Goal: Task Accomplishment & Management: Use online tool/utility

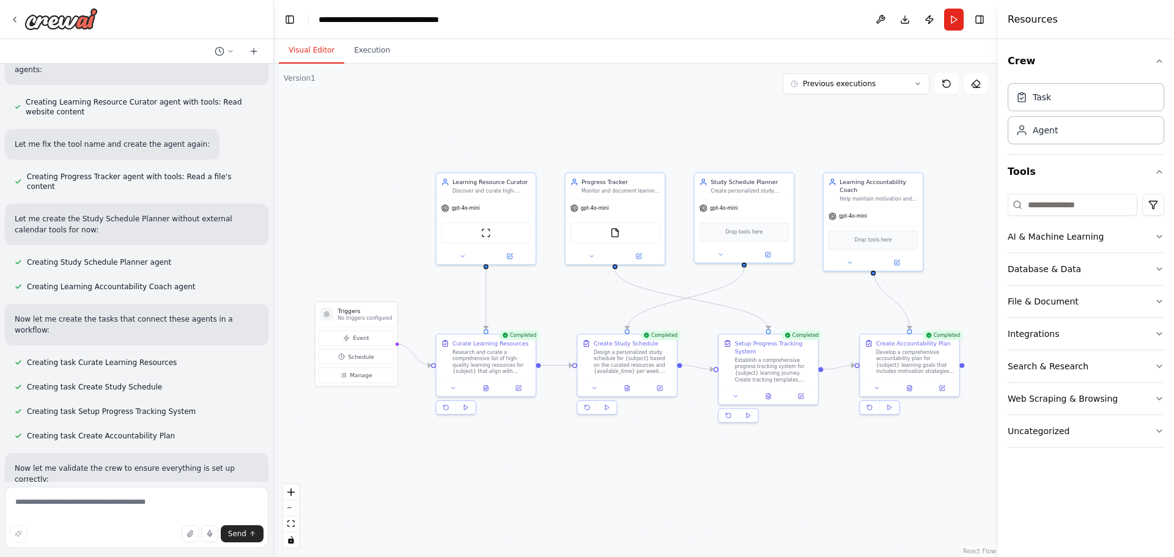
scroll to position [342, 0]
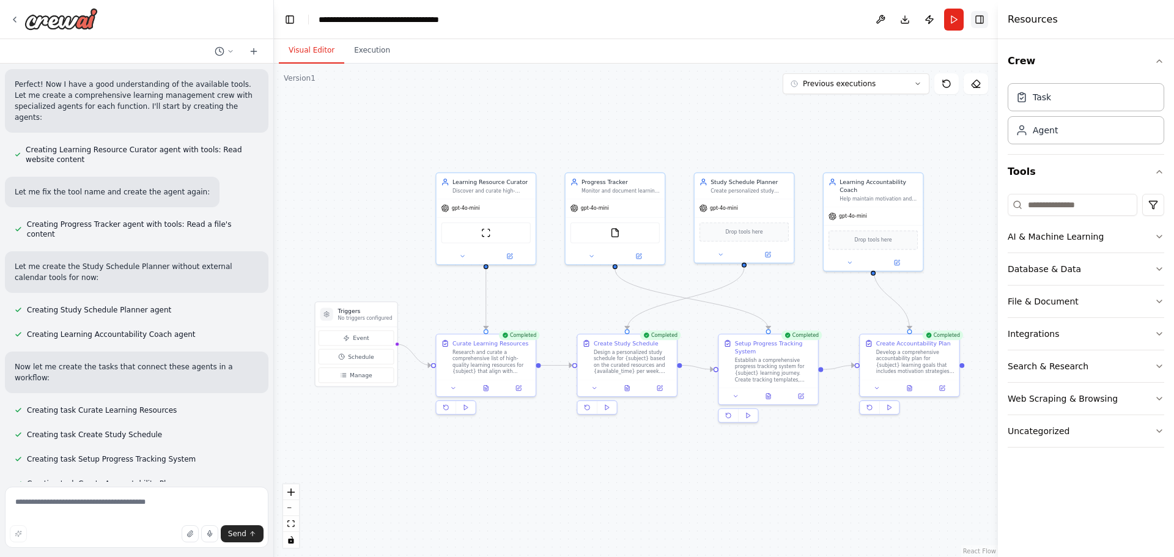
click at [976, 23] on button "Toggle Right Sidebar" at bounding box center [979, 19] width 17 height 17
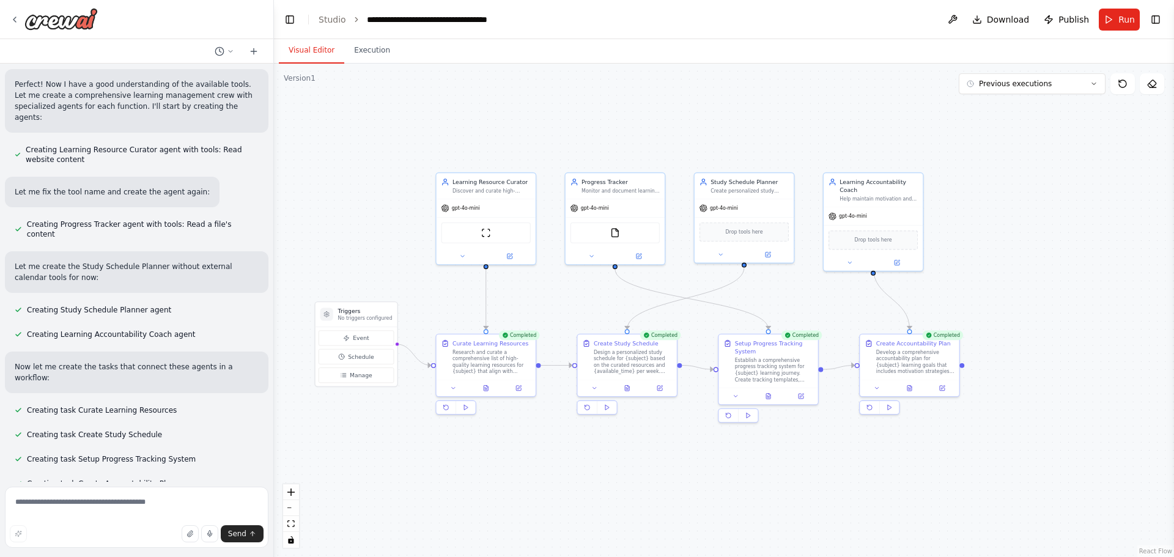
click at [1108, 30] on button "Run" at bounding box center [1119, 20] width 41 height 22
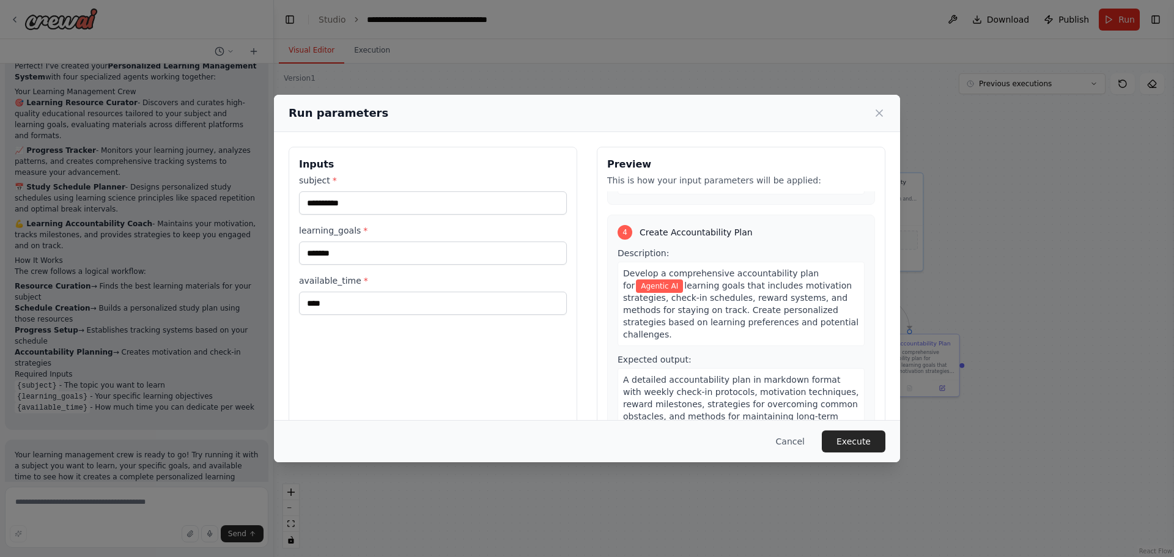
scroll to position [31, 0]
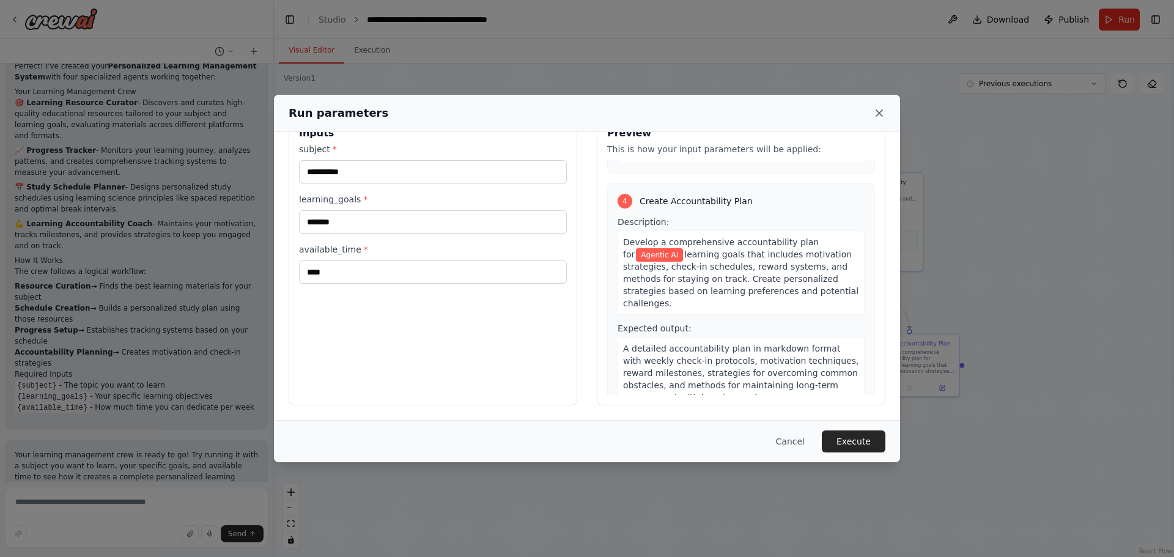
click at [879, 113] on icon at bounding box center [879, 113] width 6 height 6
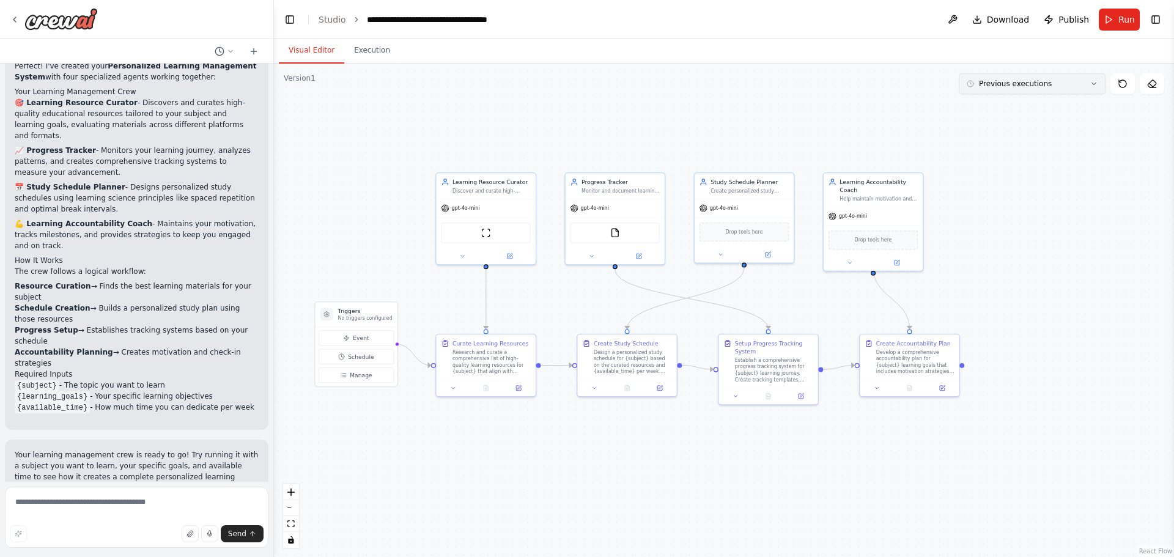
click at [1085, 87] on button "Previous executions" at bounding box center [1032, 83] width 147 height 21
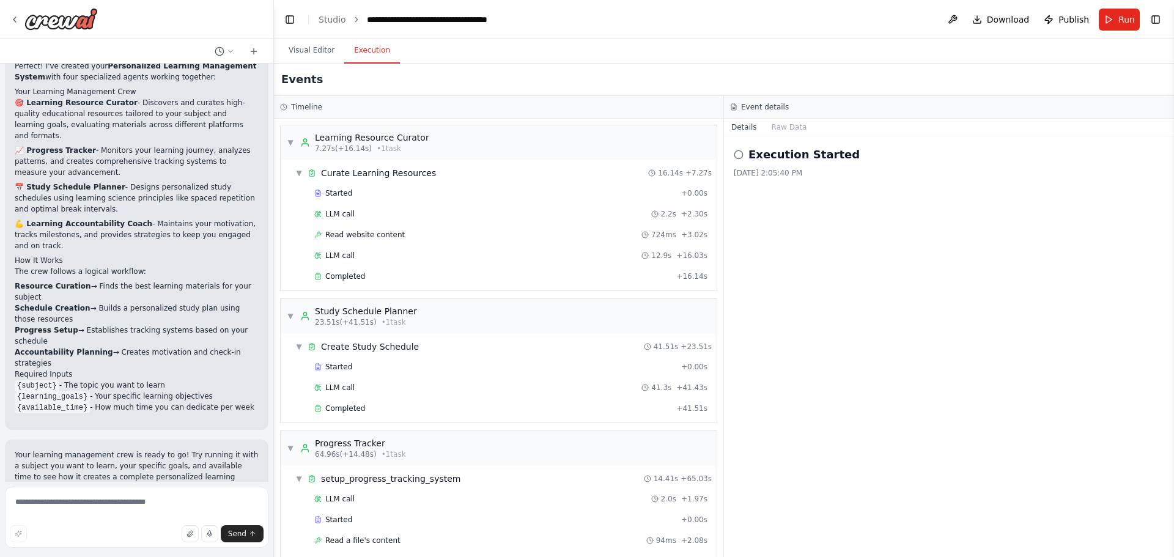
click at [376, 56] on button "Execution" at bounding box center [372, 51] width 56 height 26
click at [342, 362] on span "Started" at bounding box center [338, 367] width 27 height 10
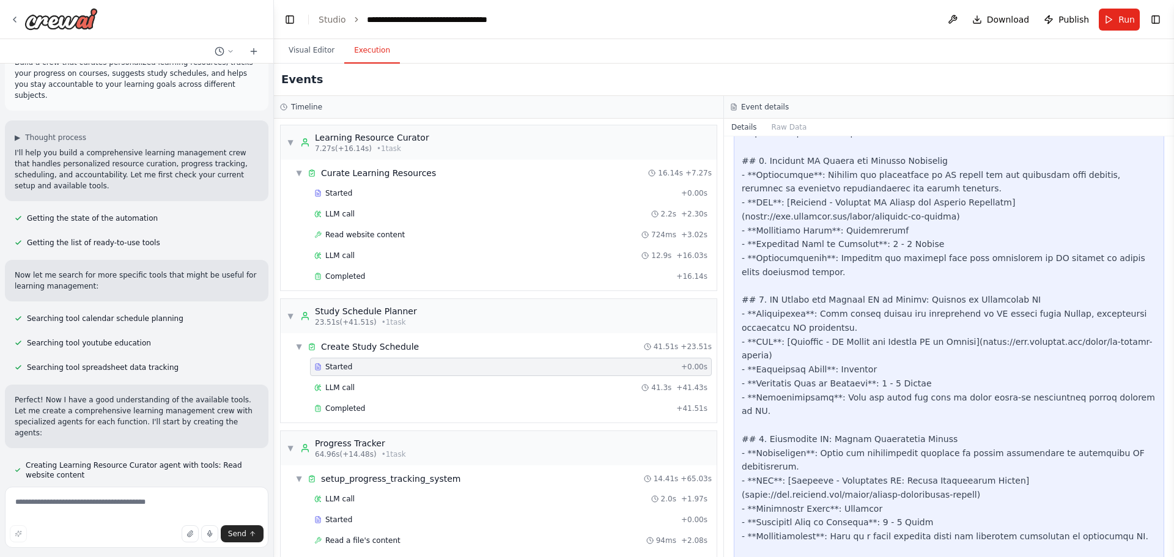
scroll to position [0, 0]
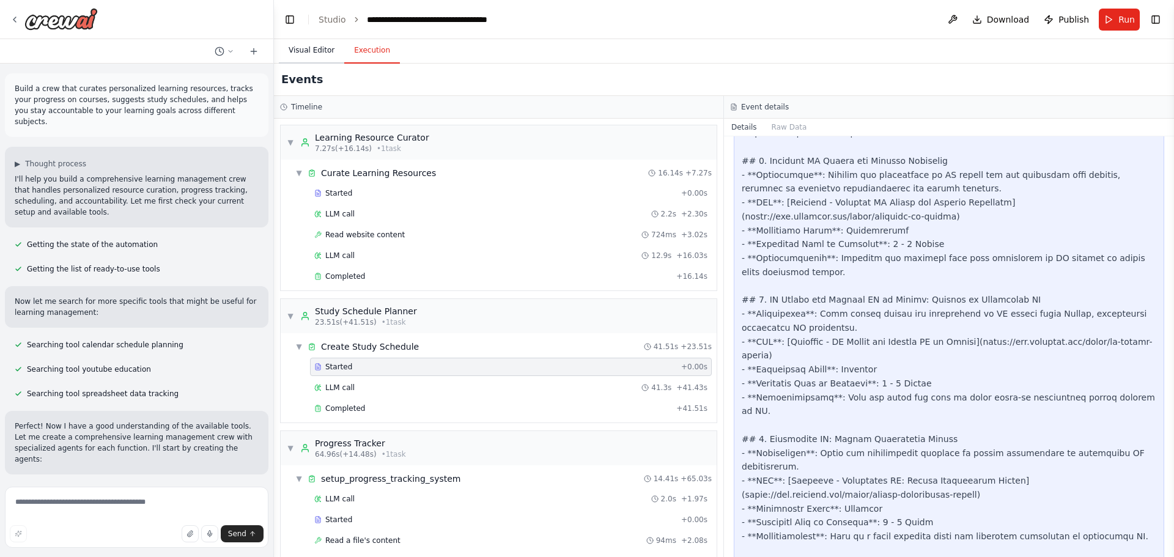
click at [293, 47] on button "Visual Editor" at bounding box center [311, 51] width 65 height 26
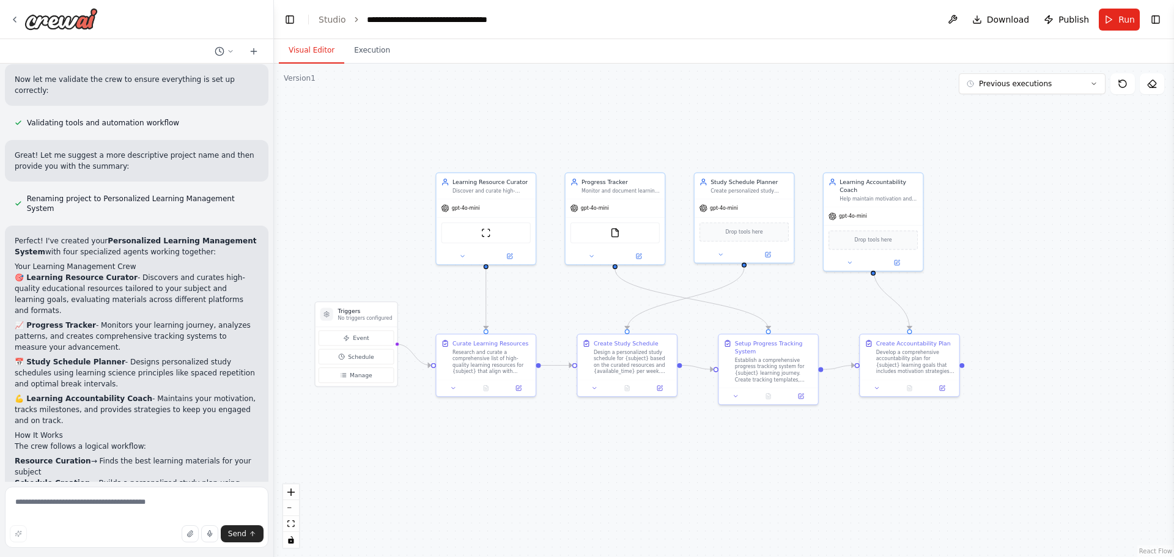
scroll to position [795, 0]
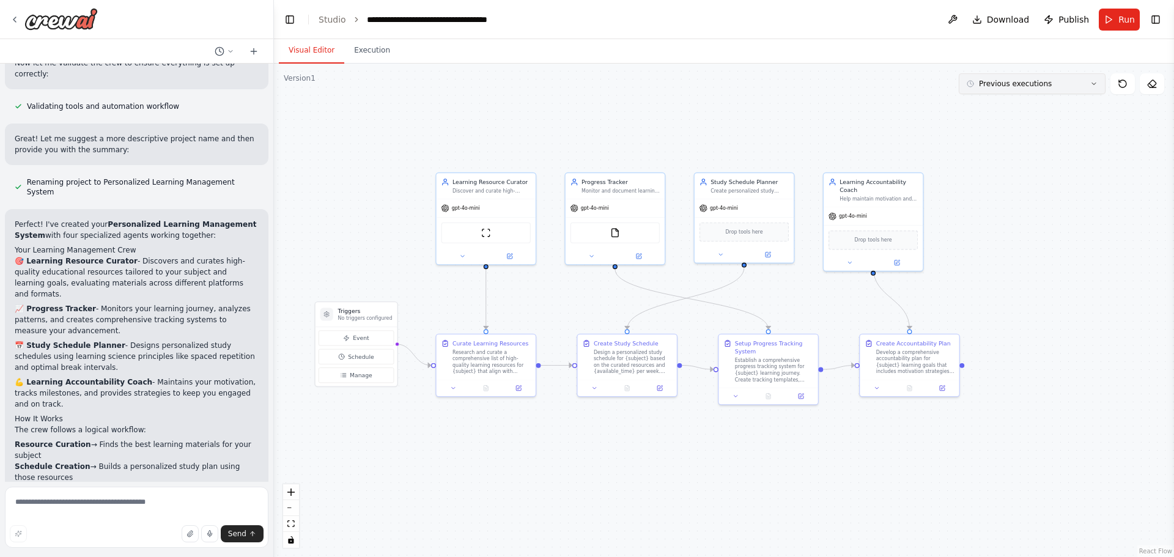
click at [1028, 84] on span "Previous executions" at bounding box center [1015, 84] width 73 height 10
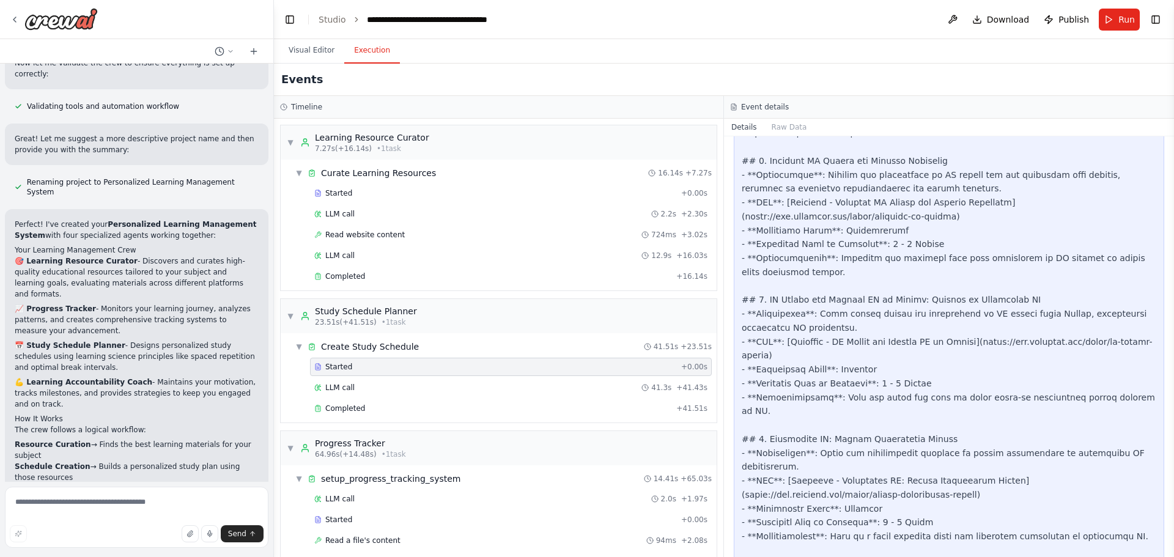
click at [361, 54] on button "Execution" at bounding box center [372, 51] width 56 height 26
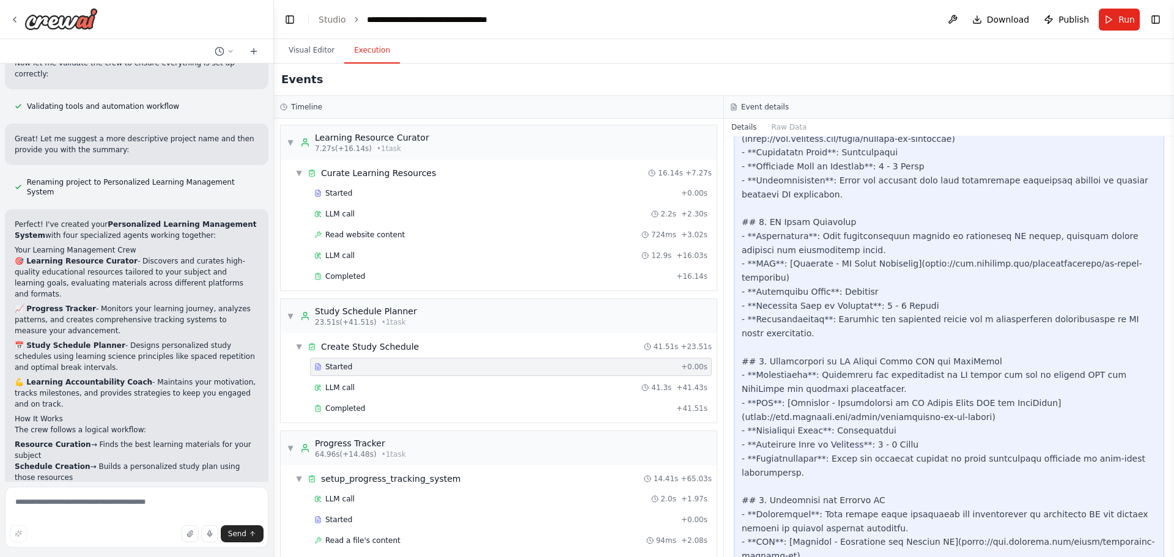
scroll to position [1060, 0]
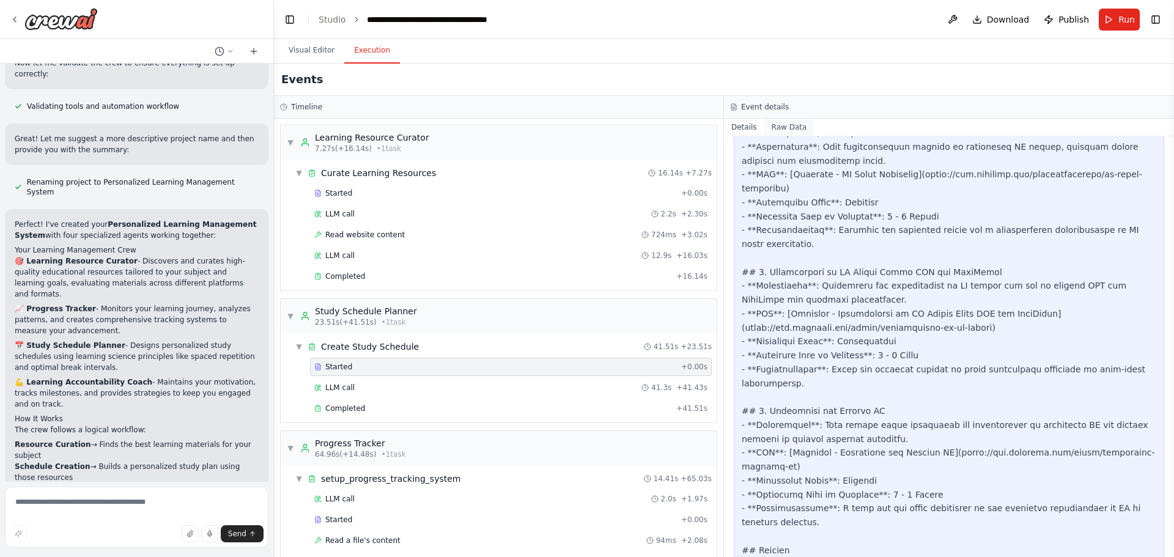
click at [772, 124] on button "Raw Data" at bounding box center [789, 127] width 50 height 17
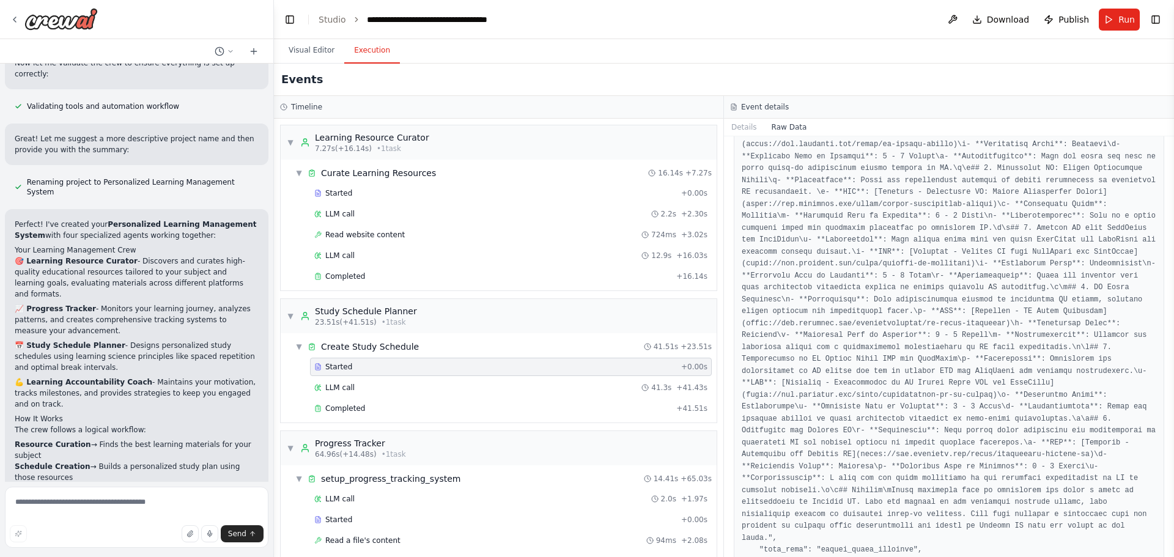
scroll to position [1285, 0]
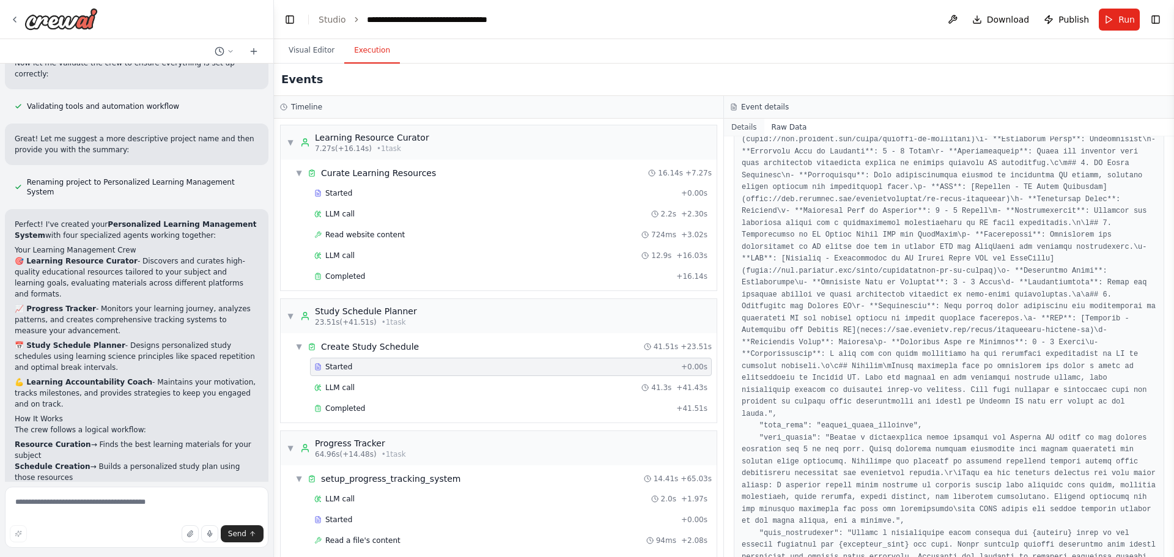
click at [745, 126] on button "Details" at bounding box center [744, 127] width 40 height 17
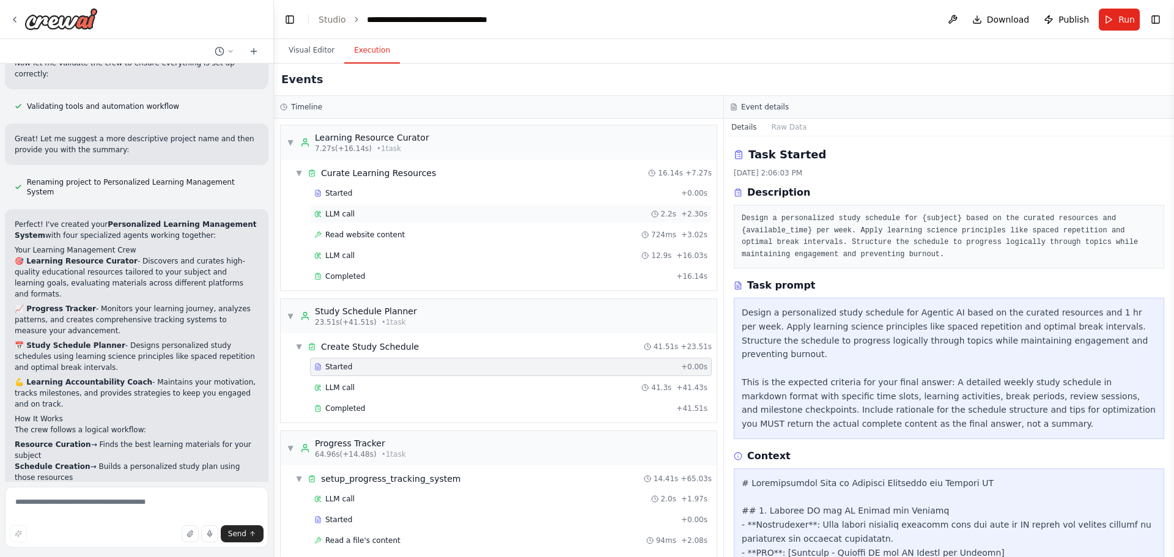
click at [389, 212] on div "LLM call 2.2s + 2.30s" at bounding box center [510, 214] width 393 height 10
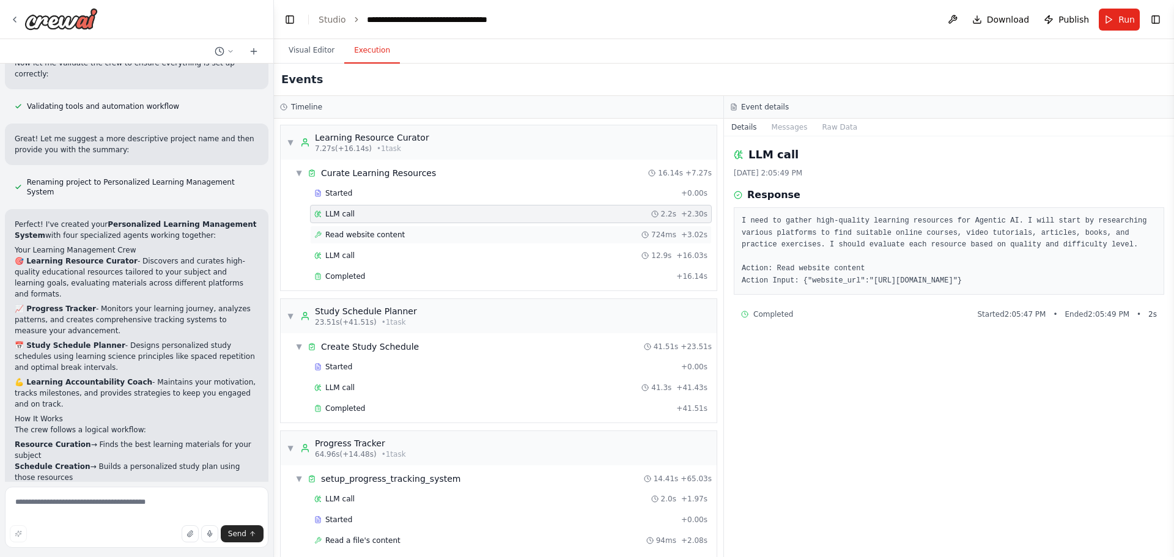
click at [454, 236] on div "Read website content 724ms + 3.02s" at bounding box center [510, 235] width 393 height 10
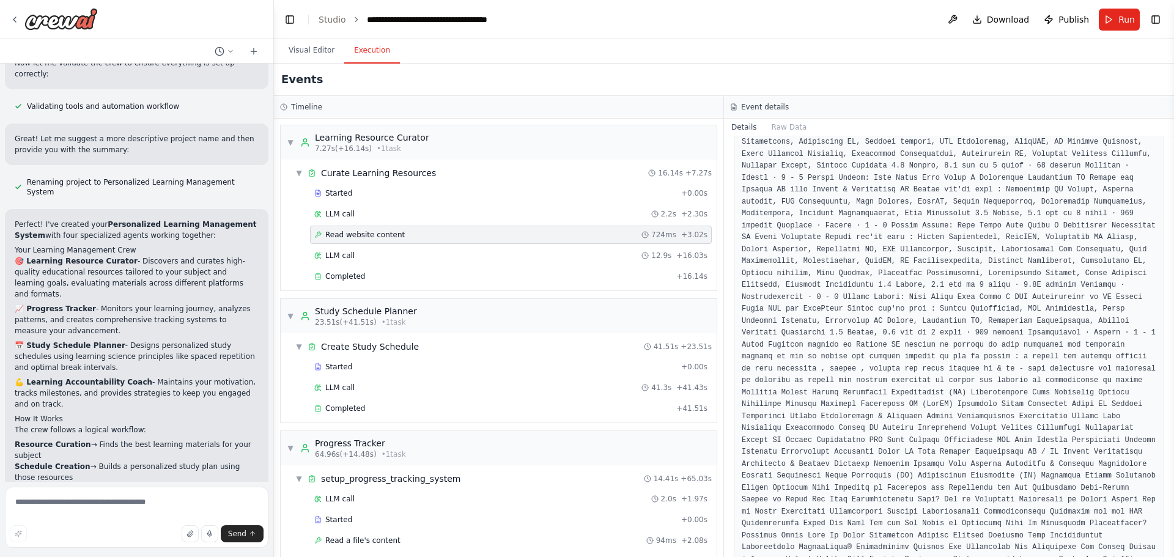
scroll to position [1010, 0]
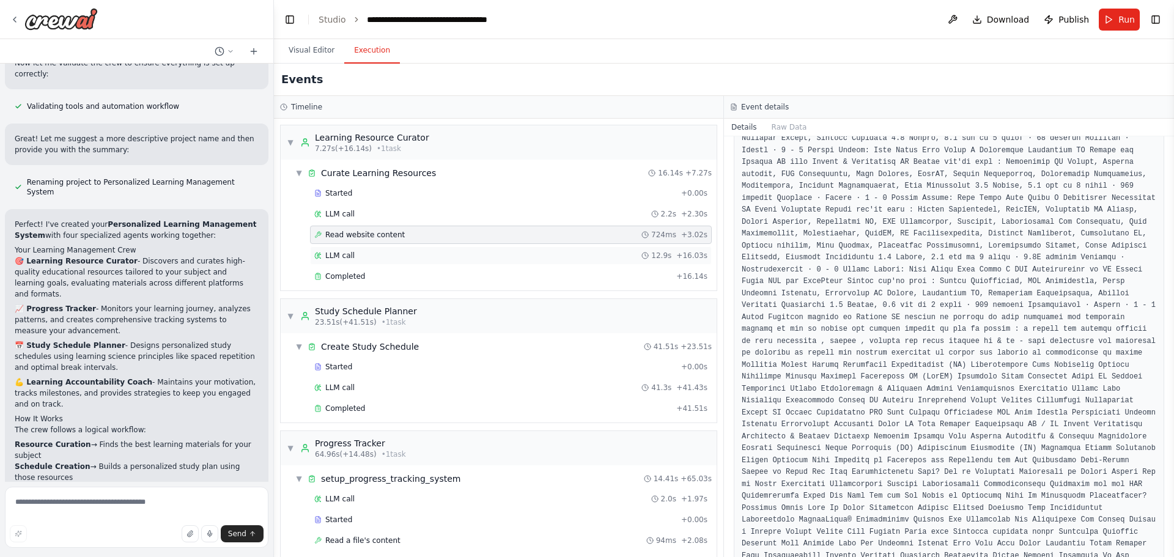
click at [432, 258] on div "LLM call 12.9s + 16.03s" at bounding box center [510, 256] width 393 height 10
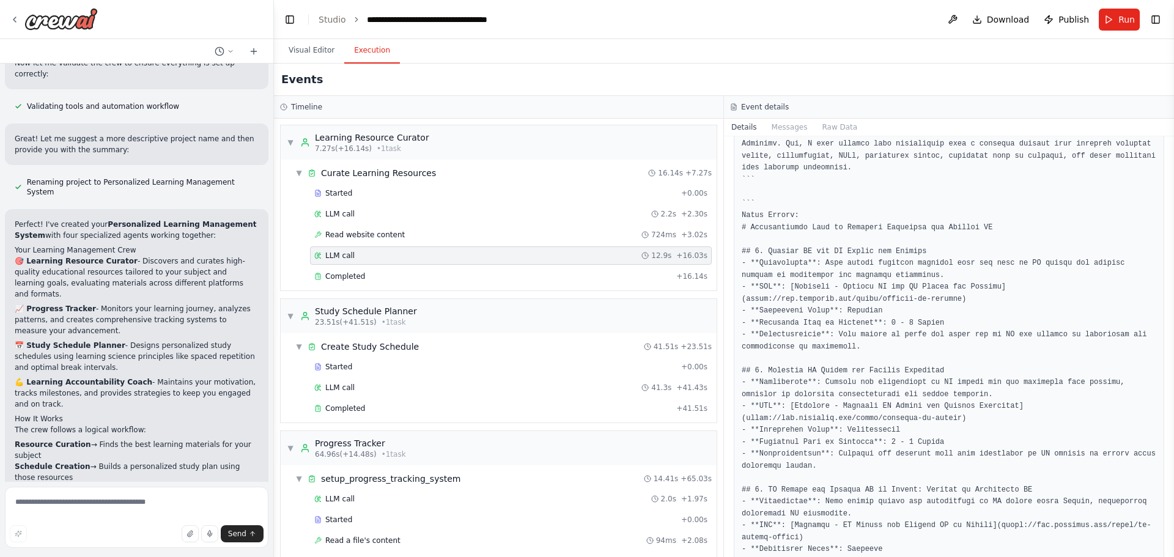
scroll to position [122, 0]
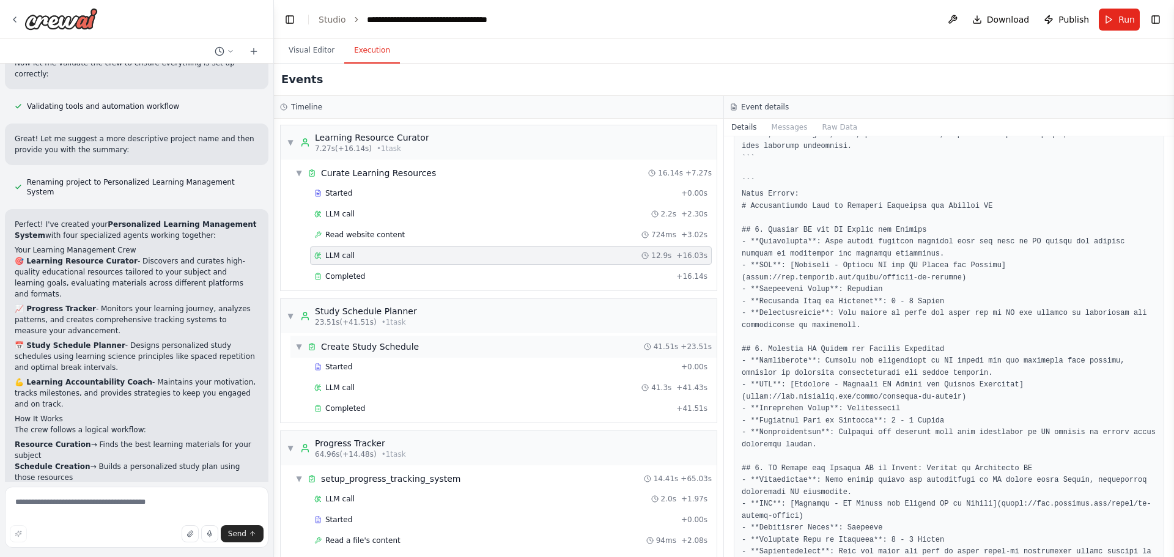
click at [456, 351] on div "▼ Create Study Schedule 41.51s + 23.51s" at bounding box center [503, 347] width 426 height 22
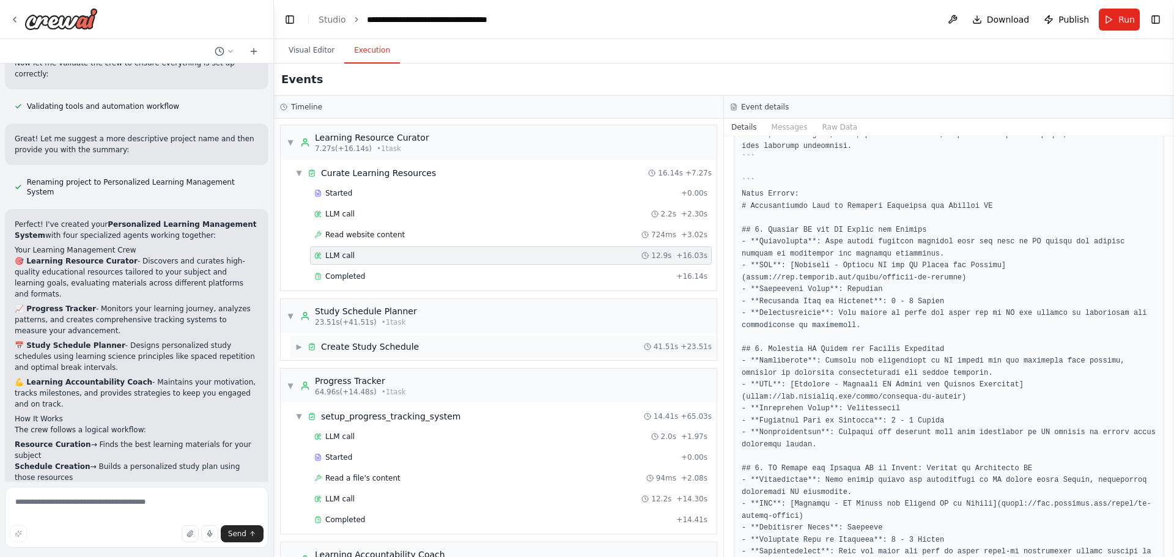
click at [456, 351] on div "▶ Create Study Schedule 41.51s + 23.51s" at bounding box center [503, 347] width 426 height 22
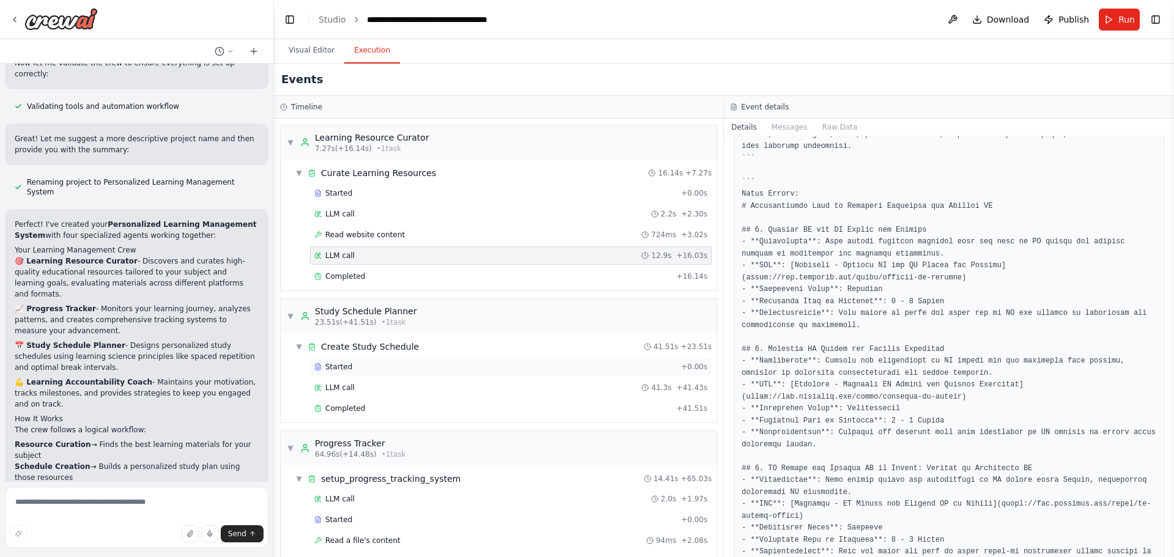
click at [431, 371] on div "Started" at bounding box center [495, 367] width 362 height 10
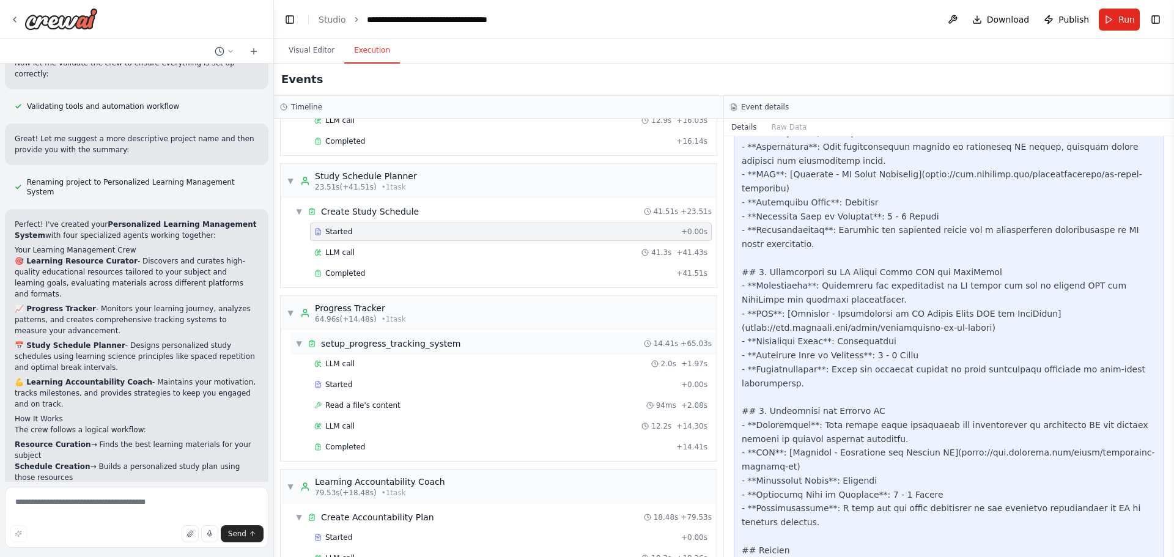
scroll to position [183, 0]
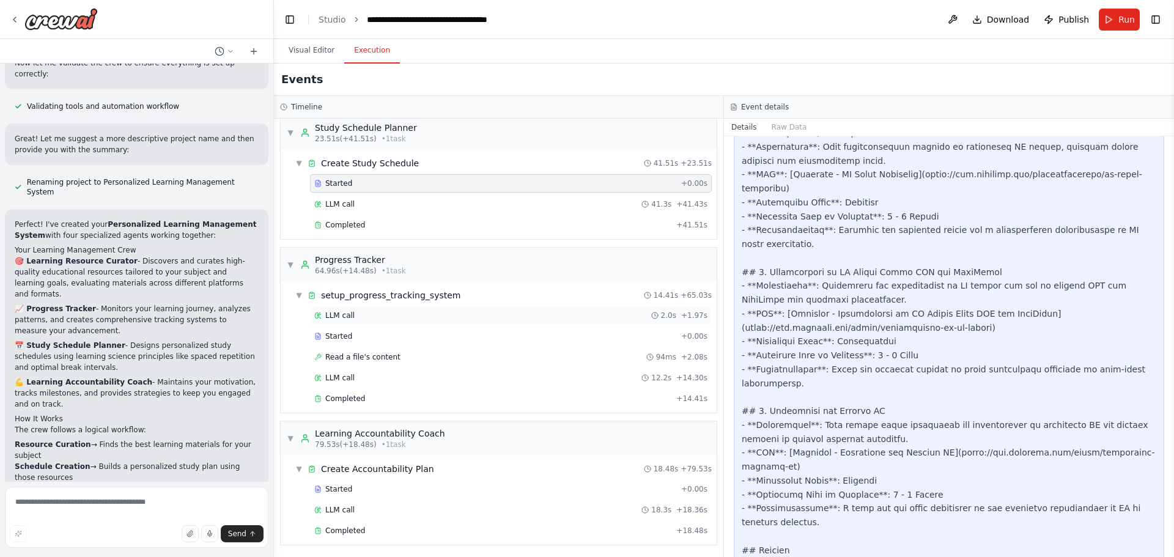
click at [387, 317] on div "LLM call 2.0s + 1.97s" at bounding box center [510, 316] width 393 height 10
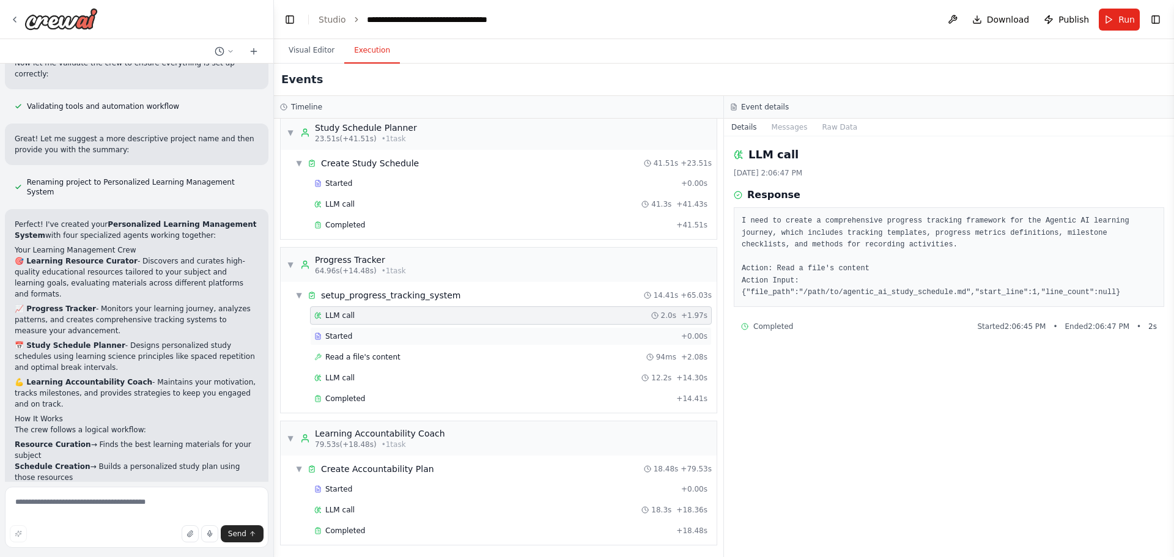
click at [379, 341] on div "Started + 0.00s" at bounding box center [511, 336] width 402 height 18
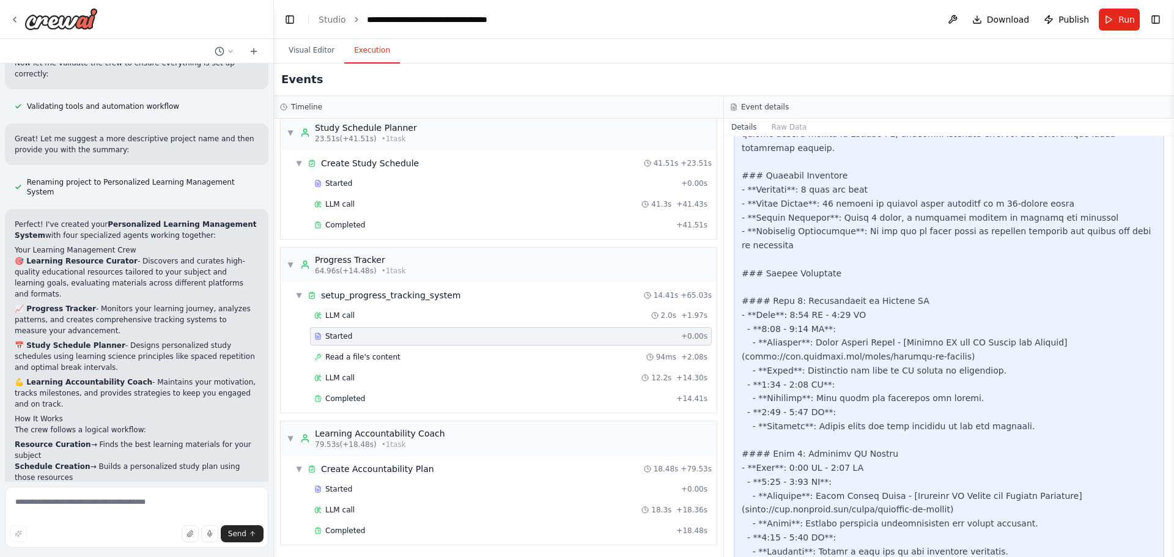
scroll to position [428, 0]
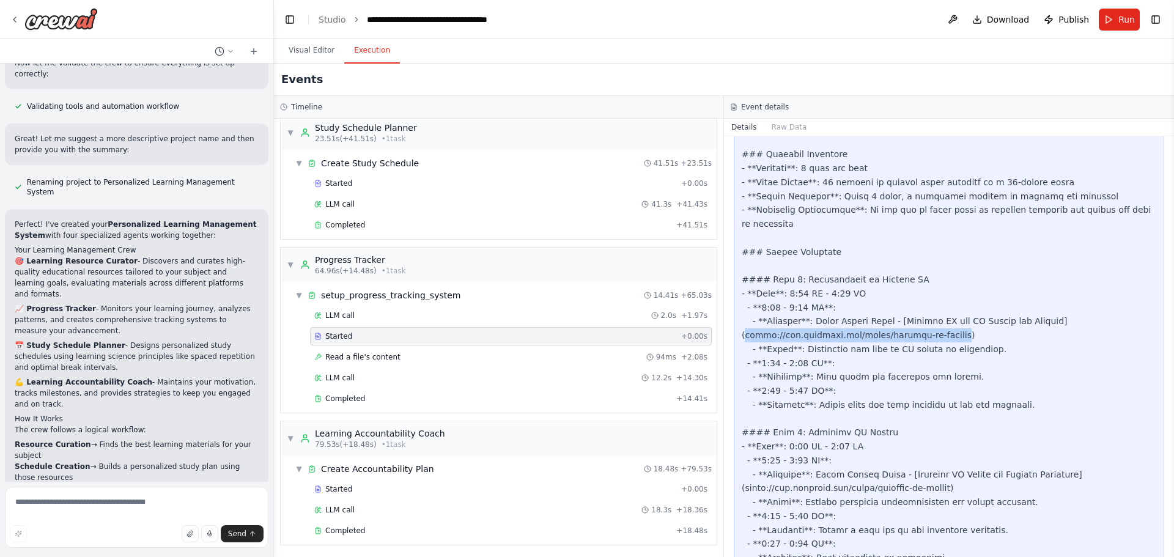
drag, startPoint x: 933, startPoint y: 318, endPoint x: 745, endPoint y: 323, distance: 187.8
copy div "https://www.coursera.org/learn/agentic-ai-leaders"
click at [366, 490] on div "Started" at bounding box center [495, 487] width 362 height 10
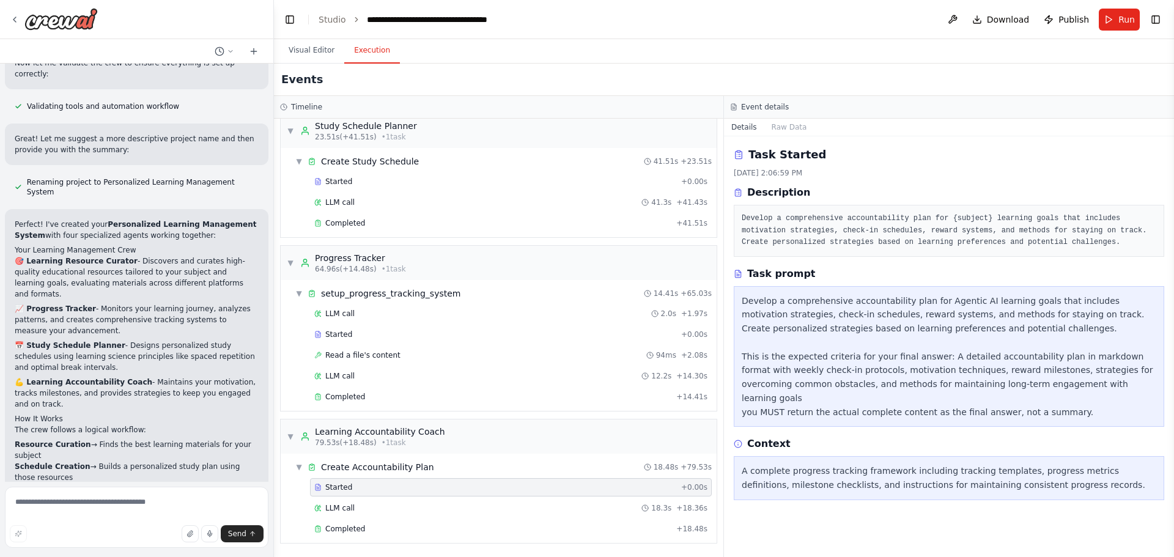
scroll to position [0, 0]
click at [363, 503] on div "LLM call 18.3s + 18.36s" at bounding box center [510, 508] width 393 height 10
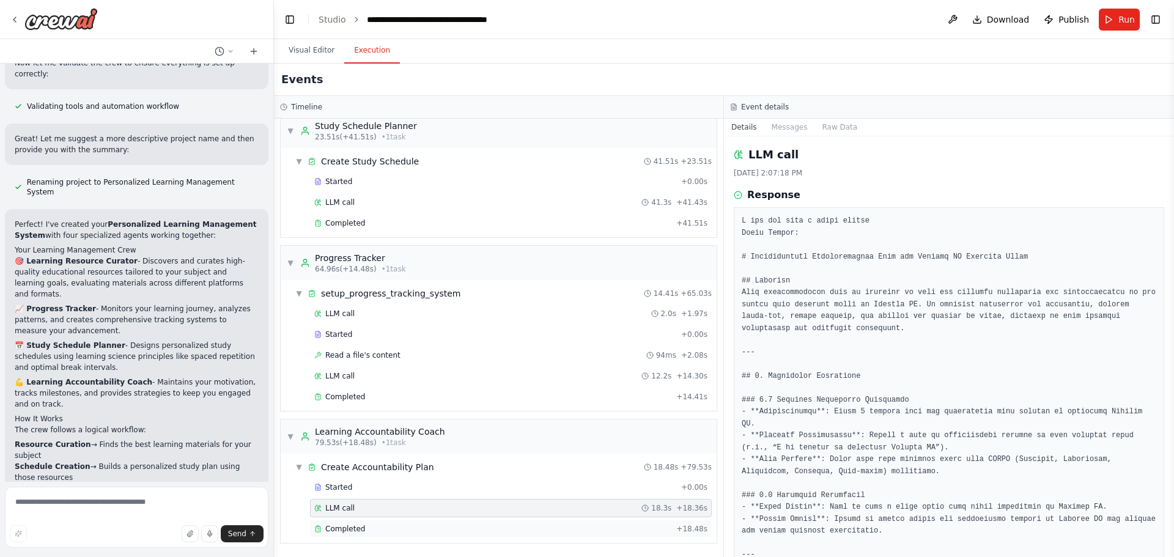
click at [485, 537] on div "Completed + 18.48s" at bounding box center [511, 529] width 402 height 18
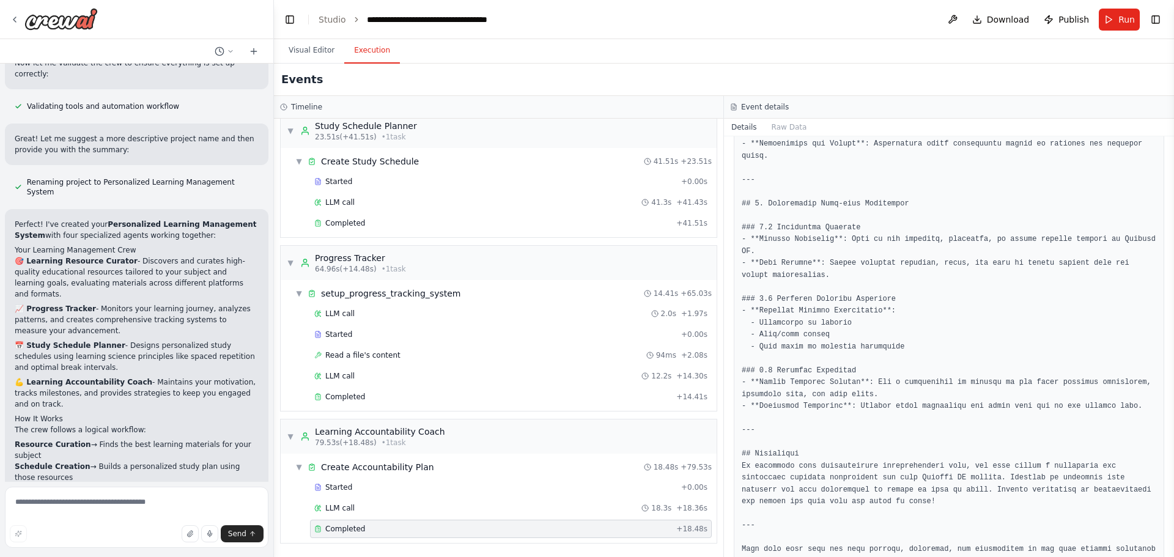
scroll to position [981, 0]
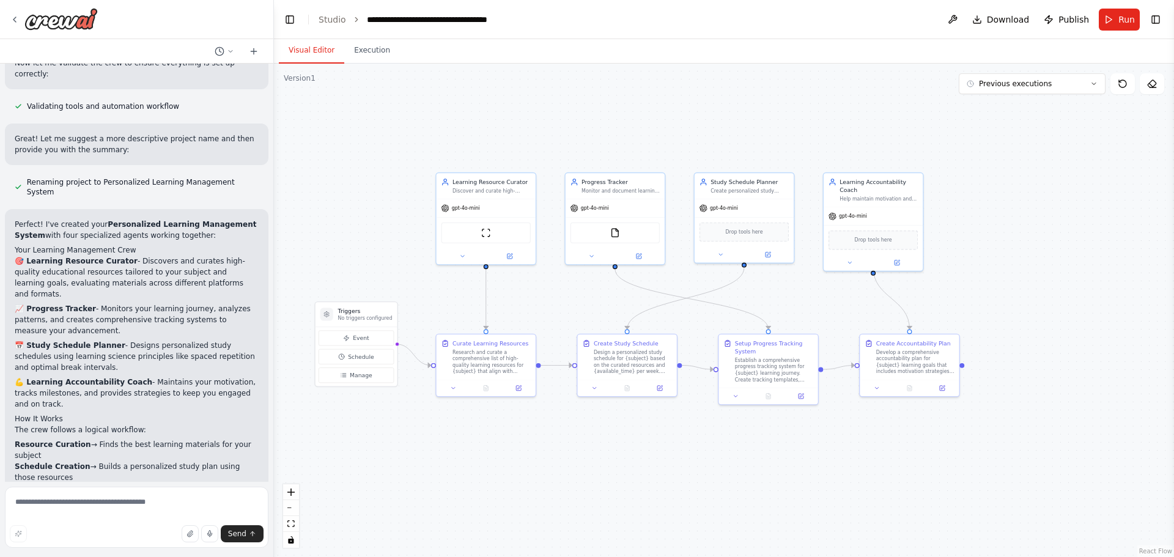
click at [310, 50] on button "Visual Editor" at bounding box center [311, 51] width 65 height 26
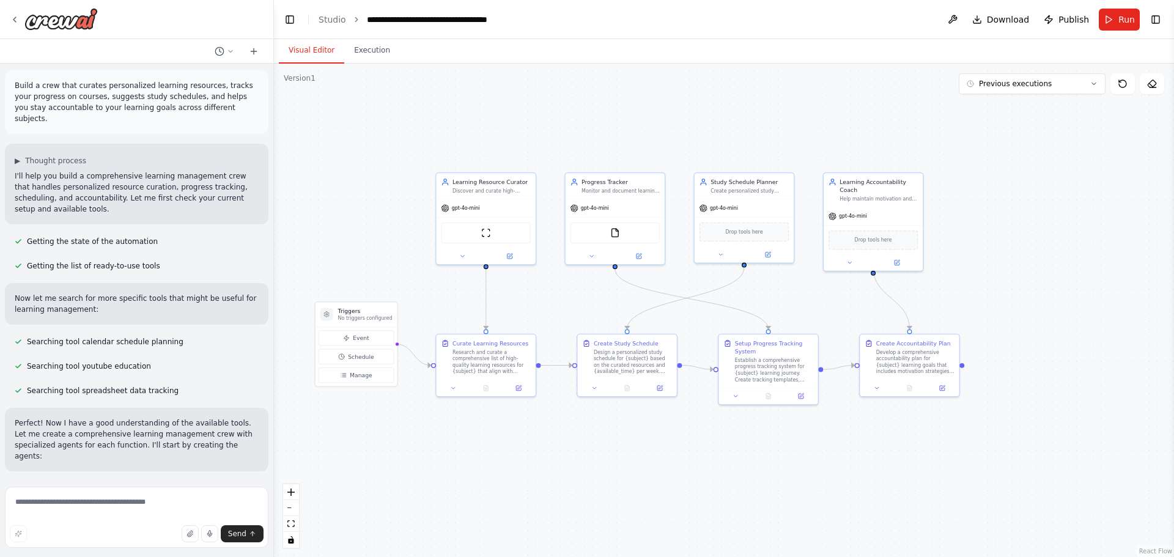
scroll to position [0, 0]
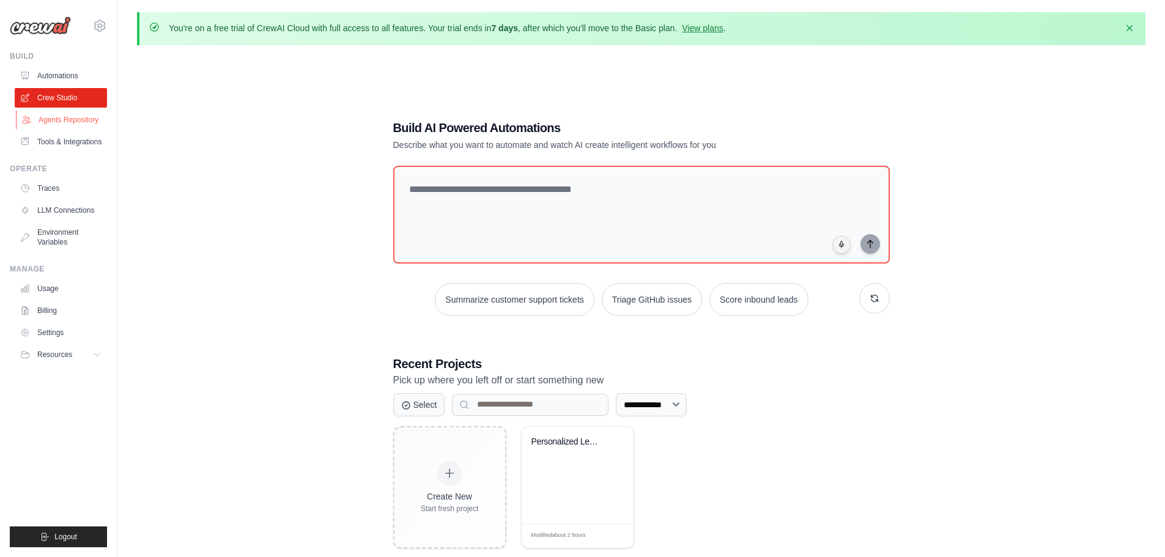
click at [59, 118] on link "Agents Repository" at bounding box center [62, 120] width 92 height 20
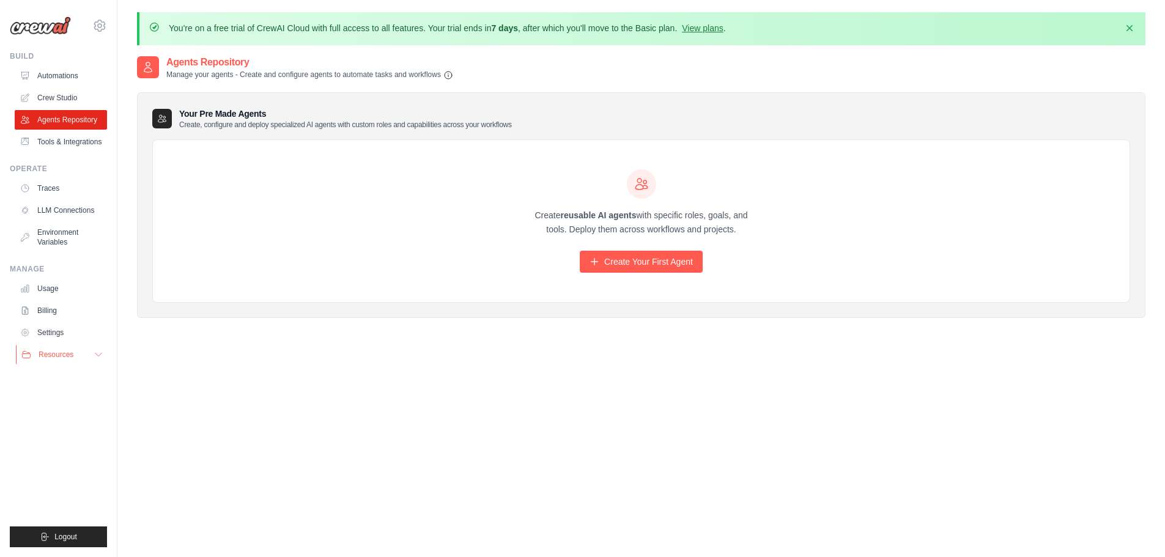
click at [52, 358] on span "Resources" at bounding box center [56, 355] width 35 height 10
click at [67, 374] on span "Documentation" at bounding box center [68, 376] width 50 height 10
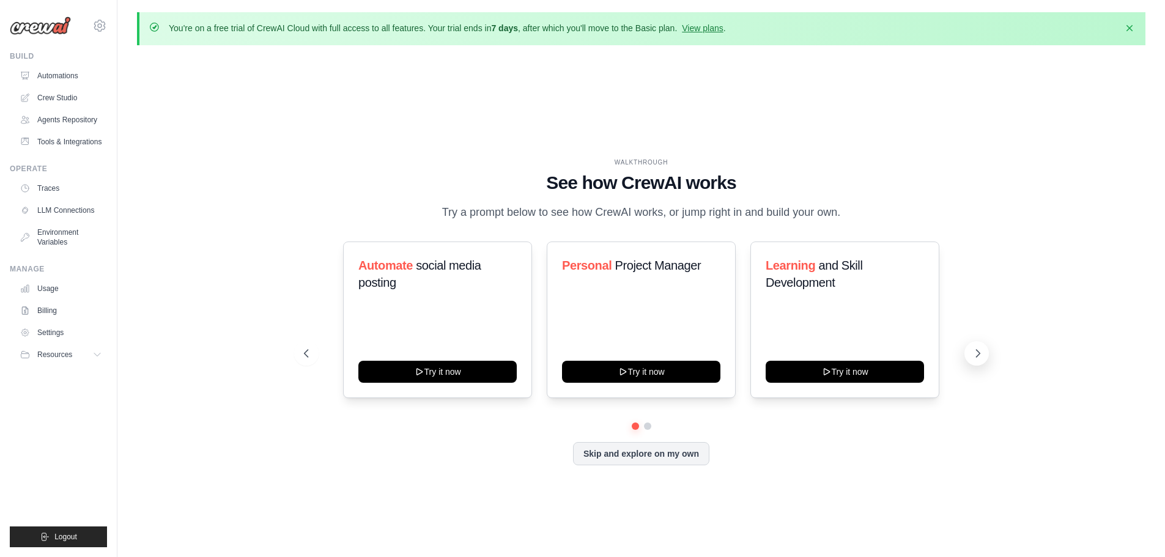
click at [981, 355] on icon at bounding box center [978, 353] width 12 height 12
click at [981, 356] on icon at bounding box center [978, 353] width 12 height 12
click at [983, 358] on icon at bounding box center [978, 353] width 12 height 12
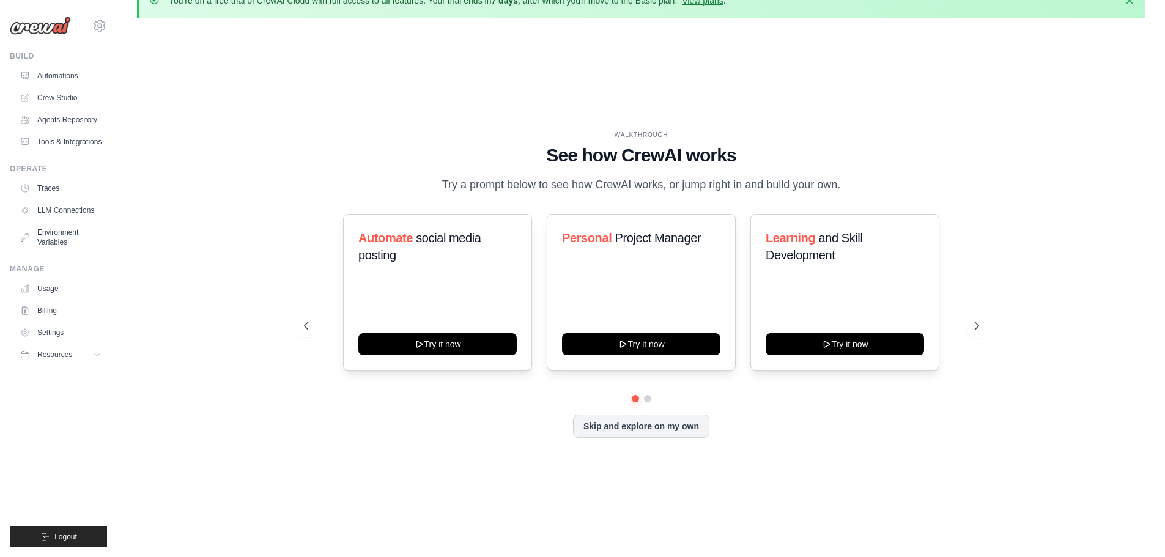
scroll to position [43, 0]
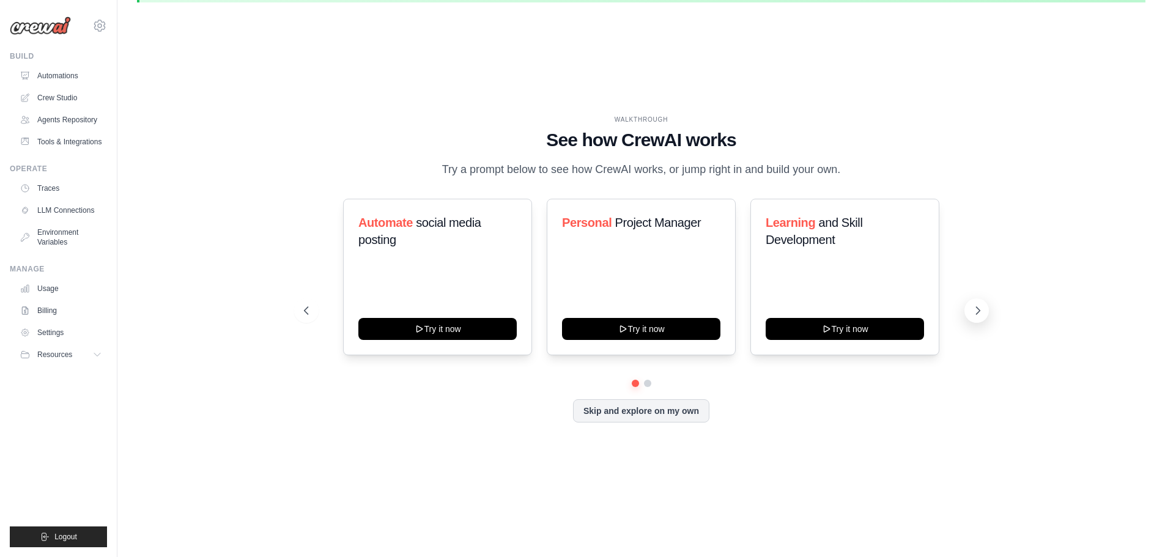
click at [979, 309] on icon at bounding box center [978, 311] width 12 height 12
click at [973, 312] on icon at bounding box center [978, 311] width 12 height 12
